Goal: Information Seeking & Learning: Learn about a topic

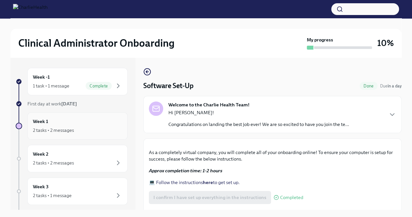
click at [77, 125] on div "Week 1 2 tasks • 2 messages" at bounding box center [77, 126] width 89 height 16
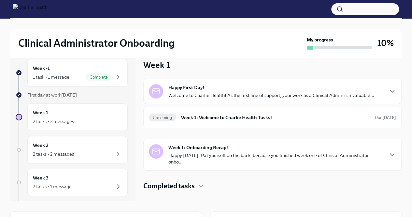
scroll to position [8, 0]
click at [226, 91] on div "Happy First Day! Welcome to Charlie Health! As the first line of support, your …" at bounding box center [272, 91] width 206 height 14
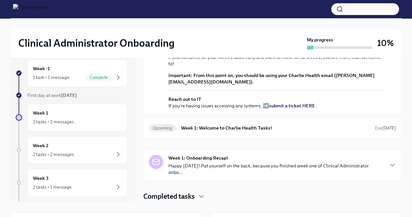
scroll to position [213, 0]
click at [254, 133] on div "Upcoming Week 1: Welcome to Charlie Health Tasks! Due [DATE]" at bounding box center [272, 128] width 247 height 10
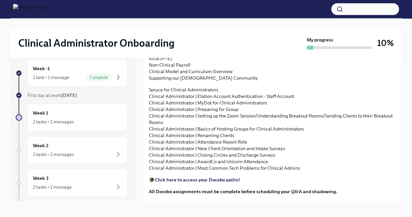
scroll to position [610, 0]
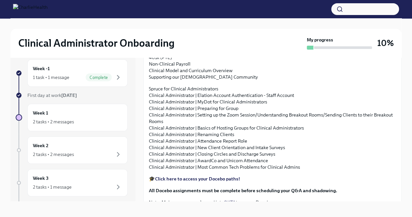
click at [344, 11] on p "As you prepare to start your new role, we want to ensure you have all the resou…" at bounding box center [272, 2] width 247 height 20
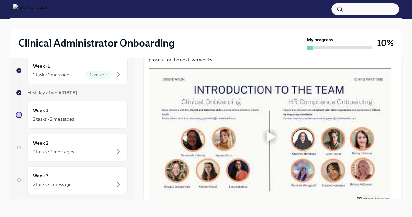
scroll to position [199, 0]
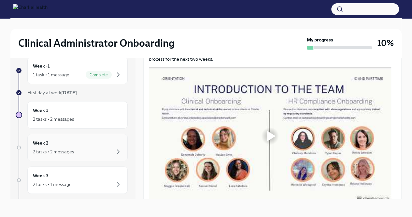
click at [84, 138] on div "Week 2 2 tasks • 2 messages" at bounding box center [77, 147] width 100 height 27
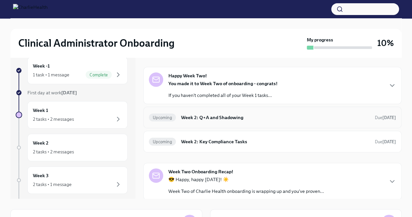
scroll to position [10, 0]
click at [248, 118] on h6 "Week 2: Q+A and Shadowing" at bounding box center [275, 116] width 189 height 7
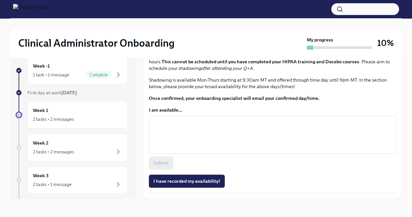
scroll to position [410, 0]
click at [81, 141] on div "Week 2 2 tasks • 2 messages" at bounding box center [77, 147] width 89 height 16
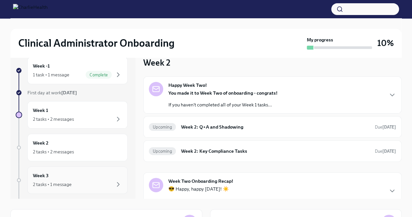
click at [67, 180] on div "2 tasks • 1 message" at bounding box center [77, 184] width 89 height 8
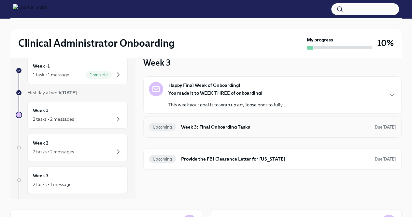
click at [208, 129] on h6 "Week 3: Final Onboarding Tasks" at bounding box center [275, 126] width 189 height 7
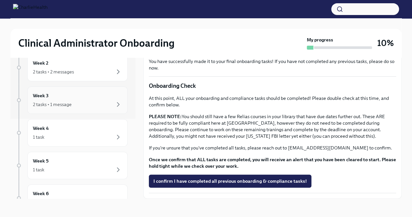
scroll to position [81, 0]
click at [74, 137] on div "1 task" at bounding box center [77, 136] width 89 height 8
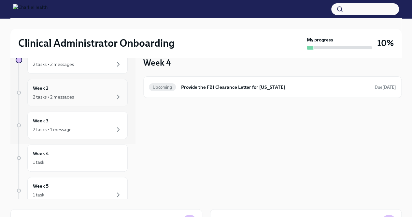
scroll to position [55, 0]
click at [84, 89] on div "Week 2 2 tasks • 2 messages" at bounding box center [77, 92] width 89 height 16
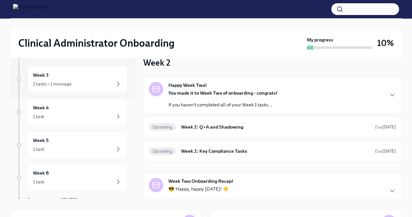
scroll to position [103, 0]
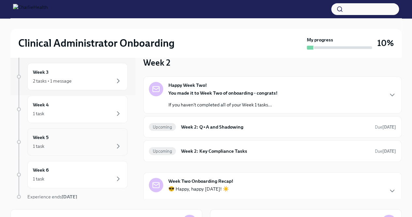
click at [63, 138] on div "Week 5 1 task" at bounding box center [77, 142] width 89 height 16
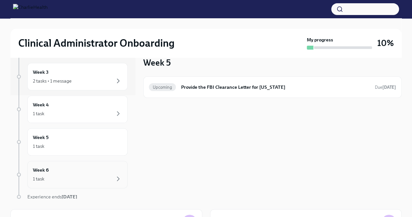
click at [53, 179] on div "1 task" at bounding box center [77, 179] width 89 height 8
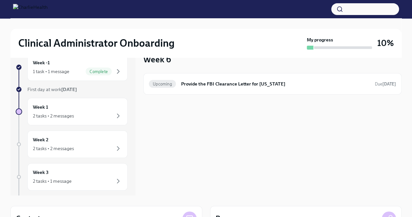
click at [48, 9] on img at bounding box center [30, 9] width 35 height 10
